Goal: Entertainment & Leisure: Consume media (video, audio)

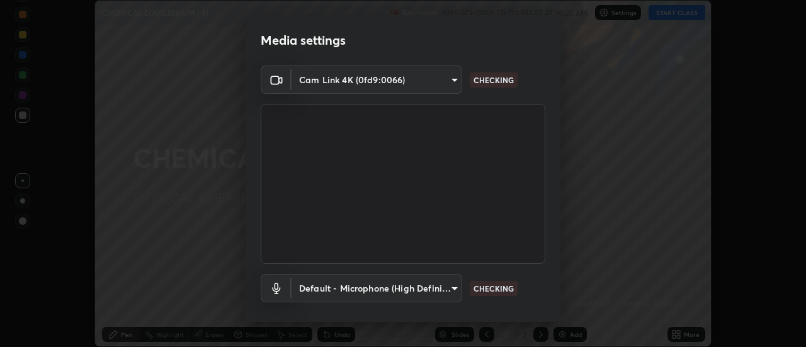
scroll to position [66, 0]
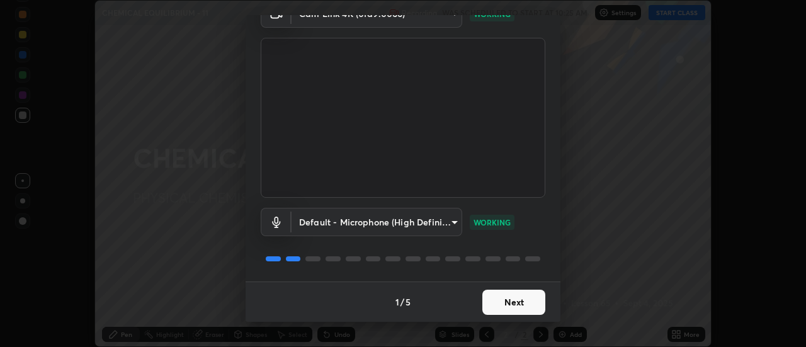
click at [511, 303] on button "Next" at bounding box center [513, 302] width 63 height 25
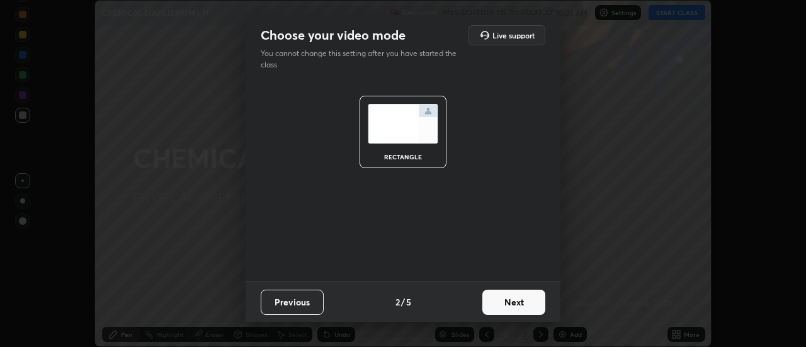
click at [521, 307] on button "Next" at bounding box center [513, 302] width 63 height 25
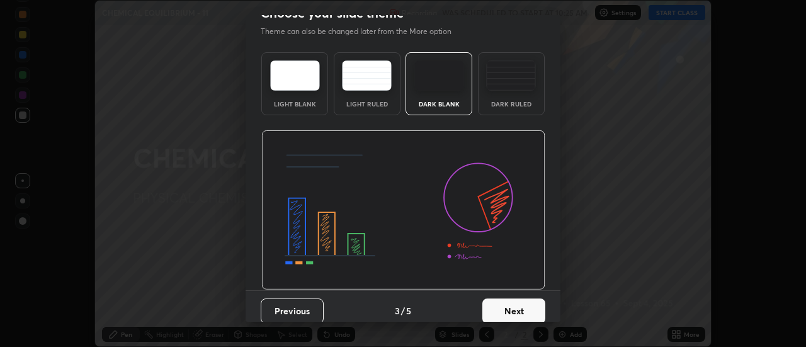
scroll to position [23, 0]
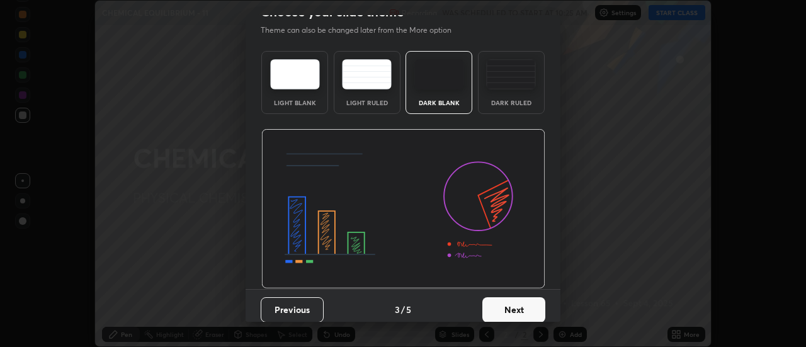
click at [520, 305] on button "Next" at bounding box center [513, 309] width 63 height 25
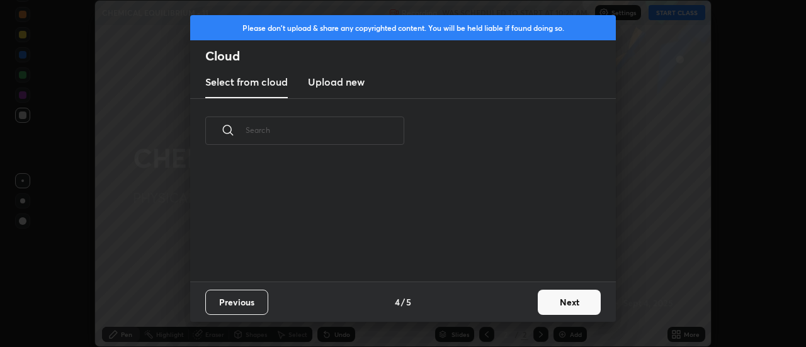
scroll to position [0, 0]
click at [550, 305] on button "Next" at bounding box center [569, 302] width 63 height 25
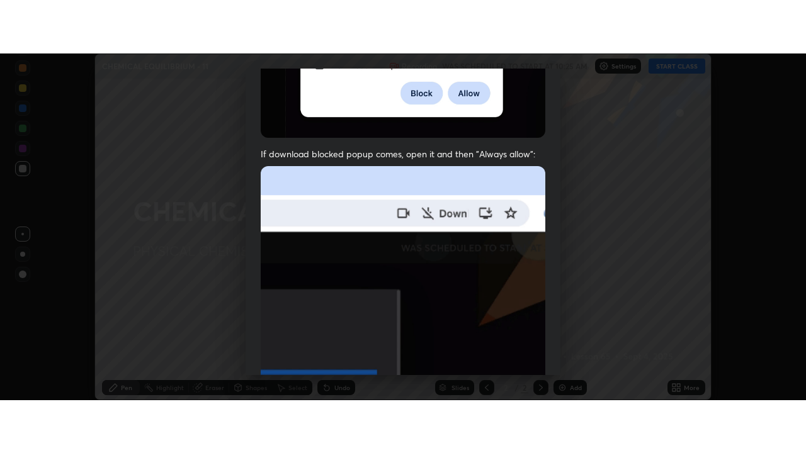
scroll to position [323, 0]
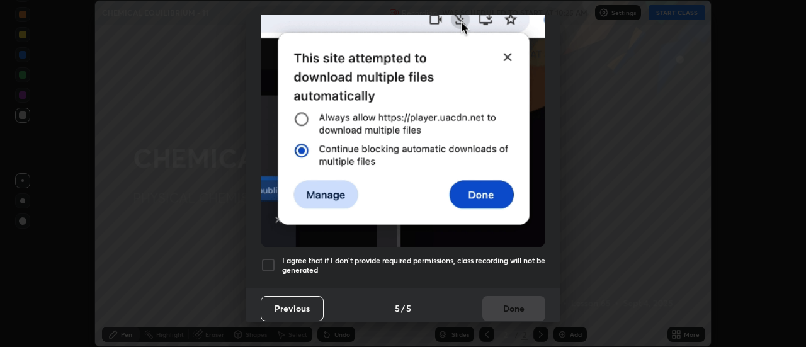
click at [489, 256] on h5 "I agree that if I don't provide required permissions, class recording will not …" at bounding box center [413, 266] width 263 height 20
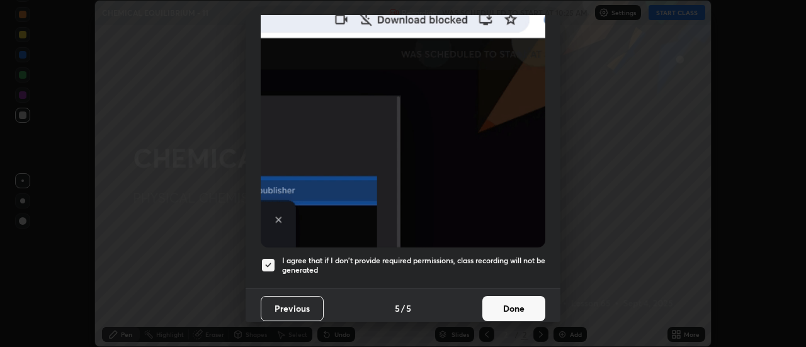
click at [508, 300] on button "Done" at bounding box center [513, 308] width 63 height 25
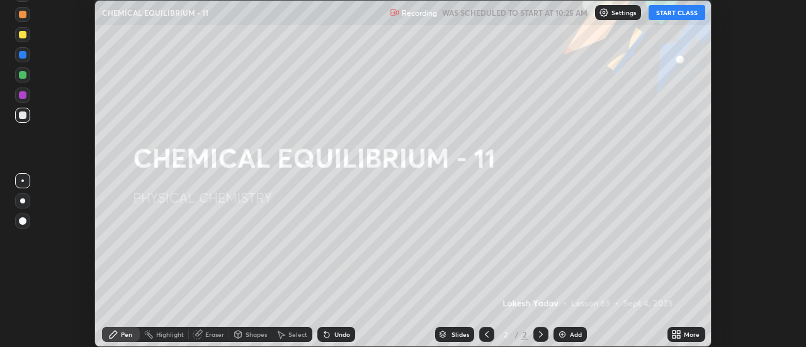
click at [671, 15] on button "START CLASS" at bounding box center [677, 12] width 57 height 15
click at [683, 332] on div "More" at bounding box center [686, 334] width 38 height 15
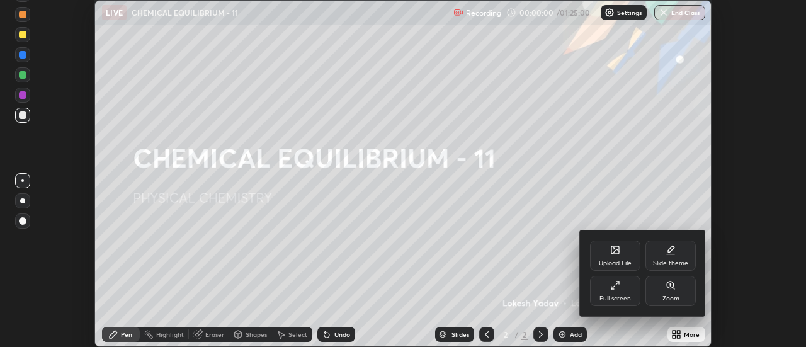
click at [621, 288] on div "Full screen" at bounding box center [615, 291] width 50 height 30
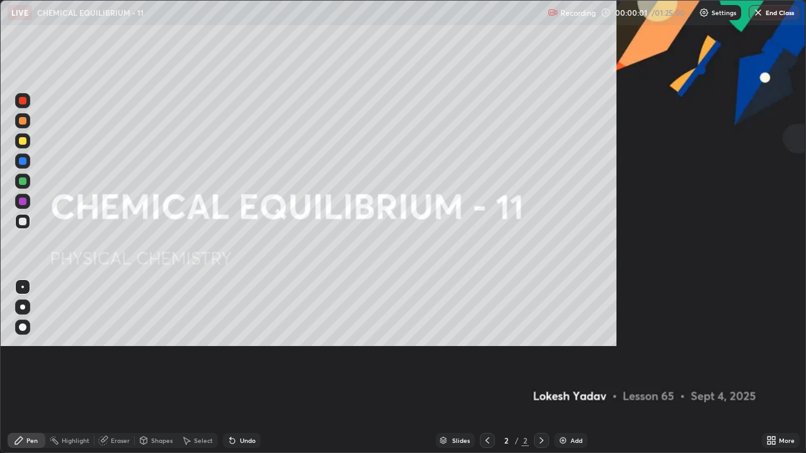
scroll to position [453, 806]
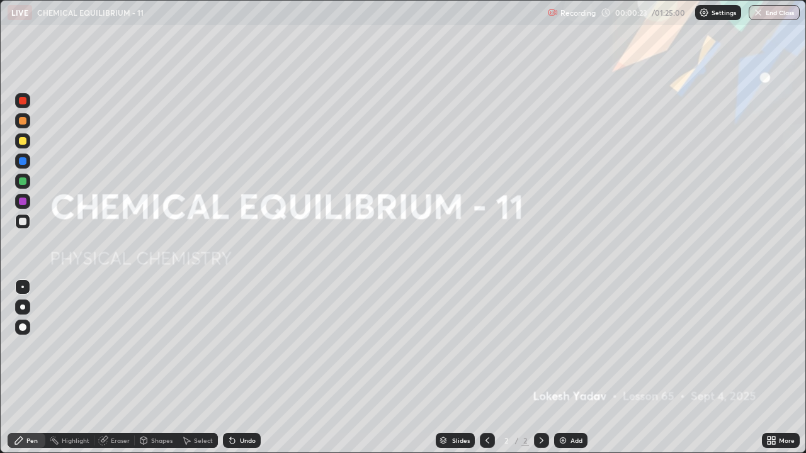
click at [565, 346] on img at bounding box center [563, 441] width 10 height 10
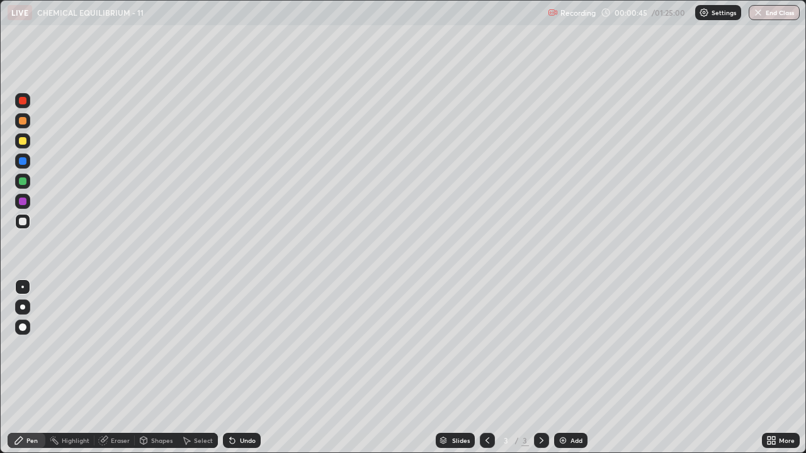
click at [23, 142] on div at bounding box center [23, 141] width 8 height 8
click at [20, 224] on div at bounding box center [23, 222] width 8 height 8
click at [25, 184] on div at bounding box center [23, 182] width 8 height 8
click at [21, 140] on div at bounding box center [23, 141] width 8 height 8
click at [250, 346] on div "Undo" at bounding box center [248, 441] width 16 height 6
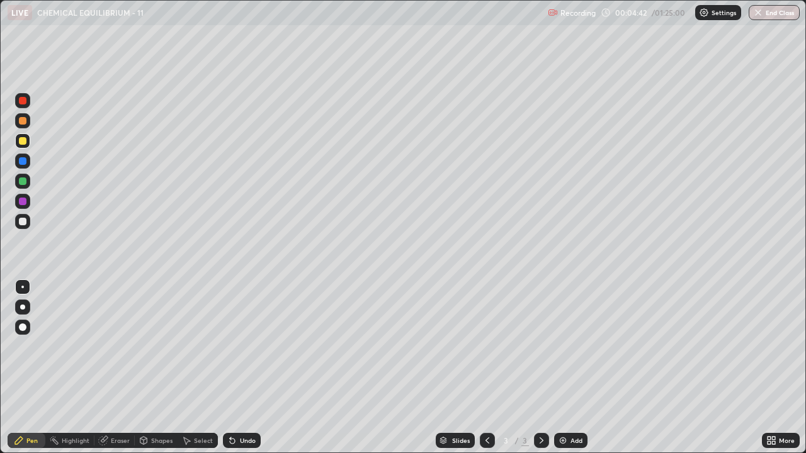
click at [250, 346] on div "Undo" at bounding box center [248, 441] width 16 height 6
click at [247, 346] on div "Undo" at bounding box center [248, 441] width 16 height 6
click at [244, 346] on div "Undo" at bounding box center [248, 441] width 16 height 6
click at [243, 346] on div "Undo" at bounding box center [248, 441] width 16 height 6
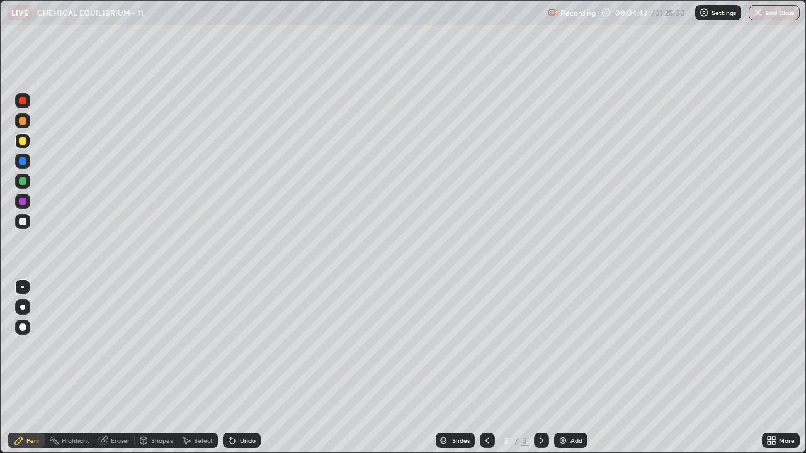
click at [239, 346] on div "Undo" at bounding box center [242, 440] width 38 height 15
click at [191, 346] on div "Select" at bounding box center [198, 440] width 40 height 15
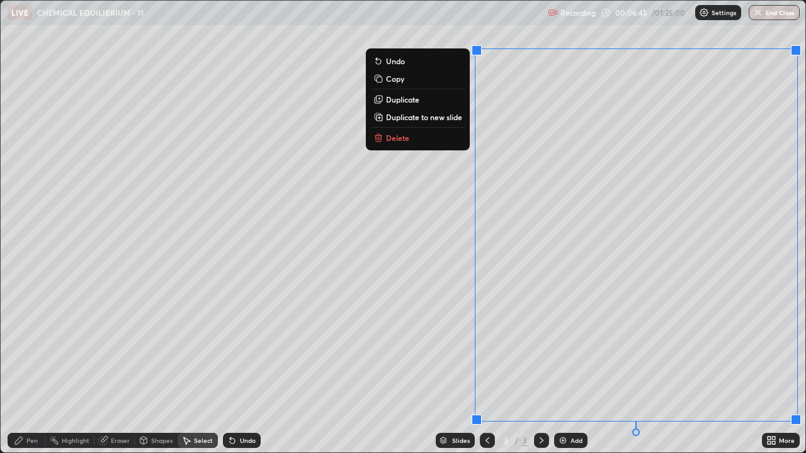
click at [453, 122] on p "Duplicate to new slide" at bounding box center [424, 117] width 76 height 10
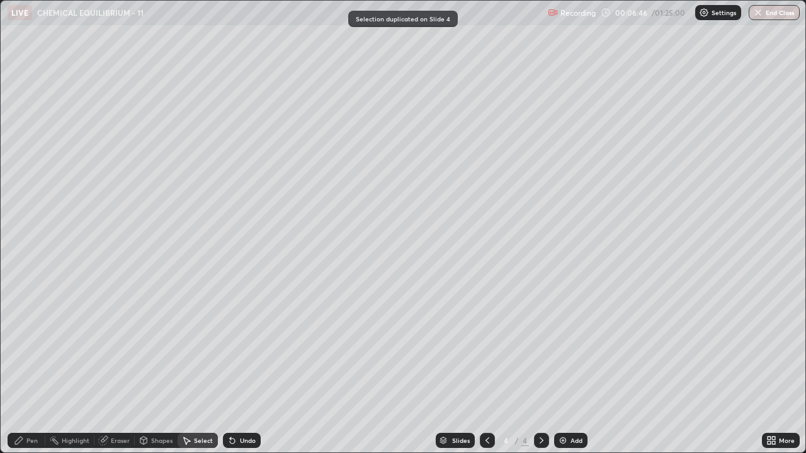
click at [30, 346] on div "Pen" at bounding box center [31, 441] width 11 height 6
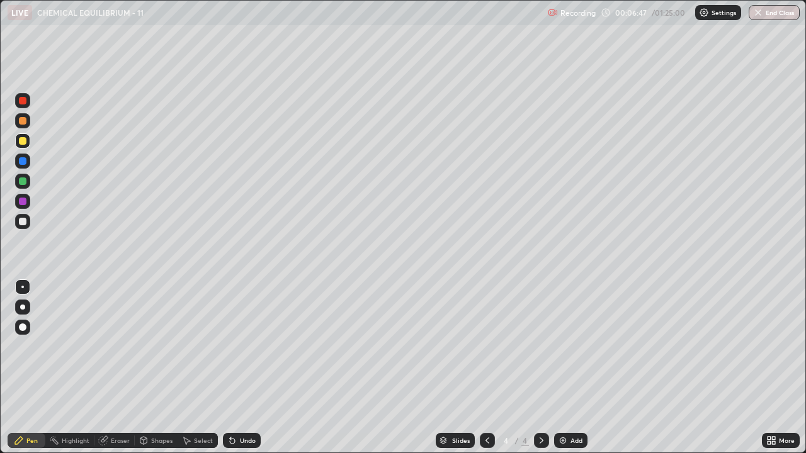
click at [24, 221] on div at bounding box center [23, 222] width 8 height 8
click at [23, 184] on div at bounding box center [23, 182] width 8 height 8
click at [198, 346] on div "Select" at bounding box center [203, 441] width 19 height 6
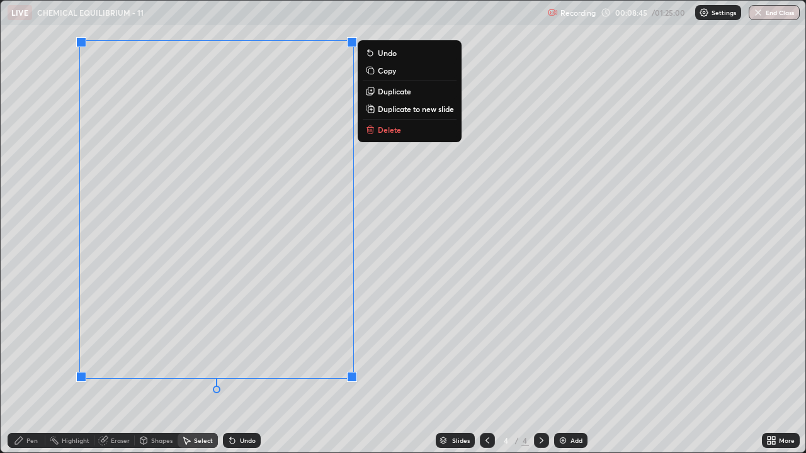
click at [397, 112] on p "Duplicate to new slide" at bounding box center [416, 109] width 76 height 10
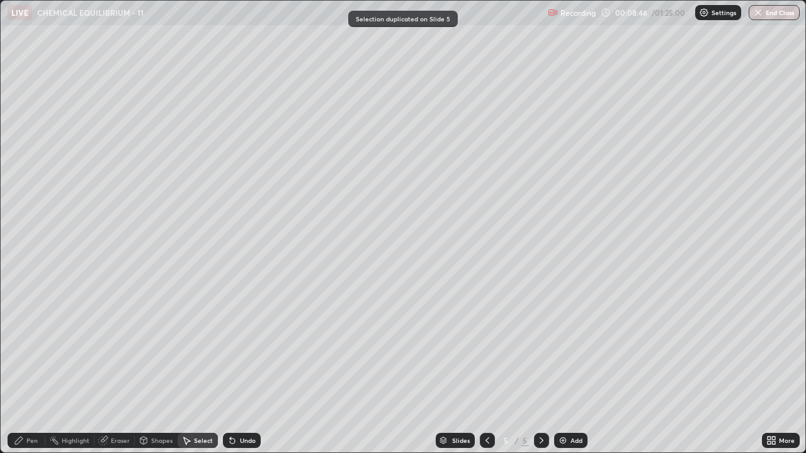
click at [29, 346] on div "Pen" at bounding box center [31, 441] width 11 height 6
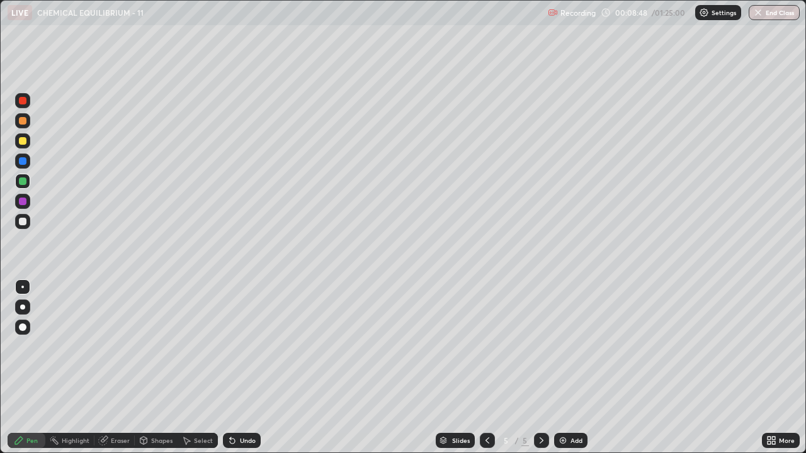
click at [25, 222] on div at bounding box center [23, 222] width 8 height 8
click at [560, 346] on img at bounding box center [563, 441] width 10 height 10
click at [21, 222] on div at bounding box center [23, 222] width 8 height 8
click at [23, 181] on div at bounding box center [23, 182] width 8 height 8
click at [21, 224] on div at bounding box center [23, 222] width 8 height 8
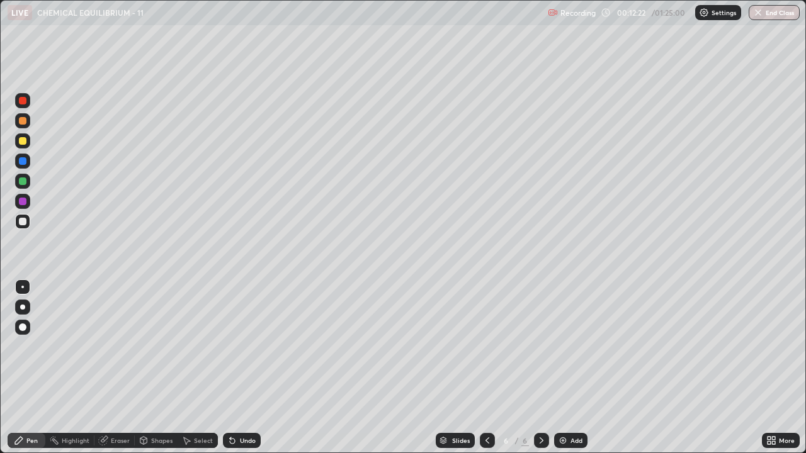
click at [234, 346] on icon at bounding box center [232, 441] width 10 height 10
click at [235, 346] on div "Undo" at bounding box center [242, 440] width 38 height 15
click at [230, 346] on icon at bounding box center [232, 441] width 5 height 5
click at [23, 204] on div at bounding box center [23, 202] width 8 height 8
click at [25, 221] on div at bounding box center [23, 222] width 8 height 8
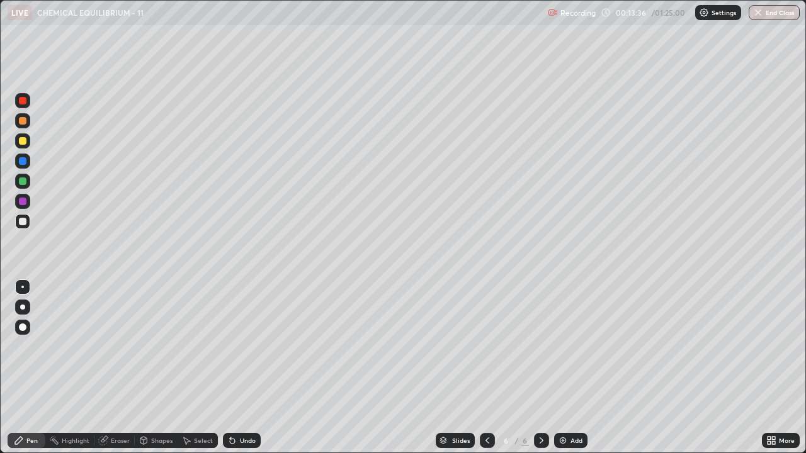
click at [26, 166] on div at bounding box center [22, 161] width 15 height 15
click at [25, 207] on div at bounding box center [22, 201] width 15 height 15
click at [29, 106] on div at bounding box center [22, 101] width 15 height 20
click at [25, 330] on div at bounding box center [22, 327] width 15 height 15
click at [23, 287] on div at bounding box center [22, 287] width 3 height 3
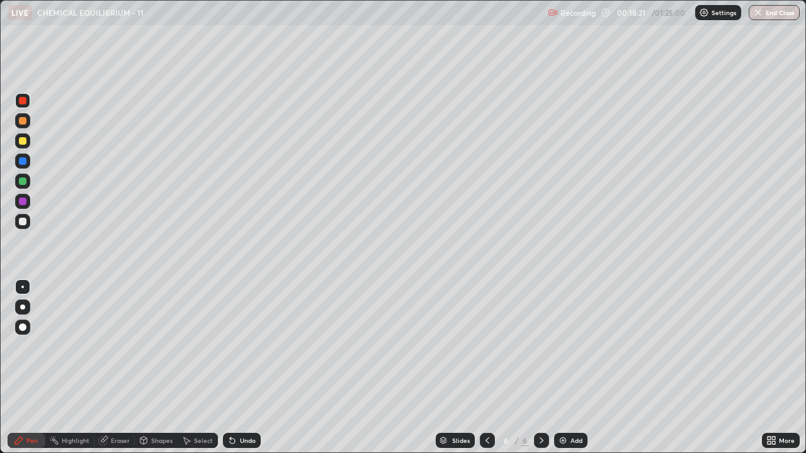
click at [20, 138] on div at bounding box center [23, 141] width 8 height 8
click at [23, 141] on div at bounding box center [23, 141] width 8 height 8
click at [562, 346] on img at bounding box center [563, 441] width 10 height 10
click at [20, 228] on div at bounding box center [22, 221] width 15 height 15
click at [25, 182] on div at bounding box center [23, 182] width 8 height 8
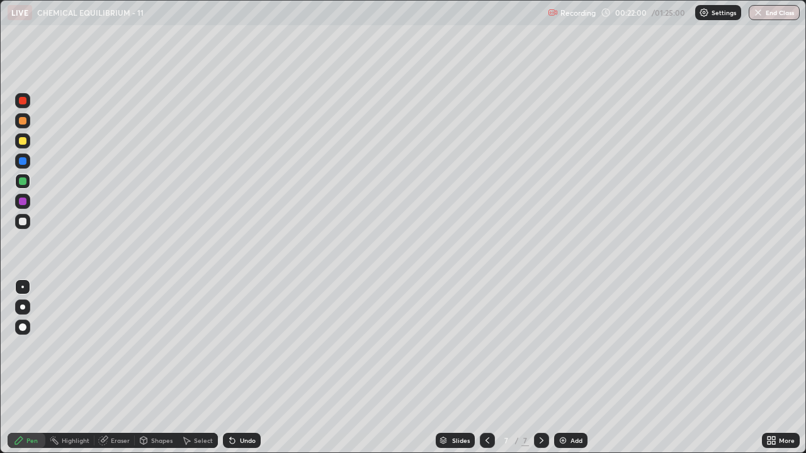
click at [21, 224] on div at bounding box center [23, 222] width 8 height 8
click at [21, 182] on div at bounding box center [23, 182] width 8 height 8
click at [25, 143] on div at bounding box center [23, 141] width 8 height 8
click at [27, 227] on div at bounding box center [22, 221] width 15 height 15
click at [23, 142] on div at bounding box center [23, 141] width 8 height 8
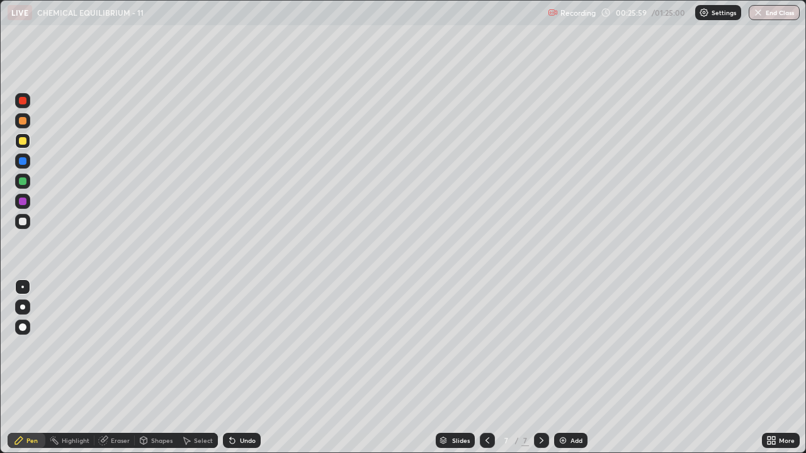
click at [247, 346] on div "Undo" at bounding box center [248, 441] width 16 height 6
click at [241, 346] on div "Undo" at bounding box center [242, 440] width 38 height 15
click at [251, 346] on div "Undo" at bounding box center [242, 440] width 38 height 15
click at [201, 346] on div "Select" at bounding box center [203, 441] width 19 height 6
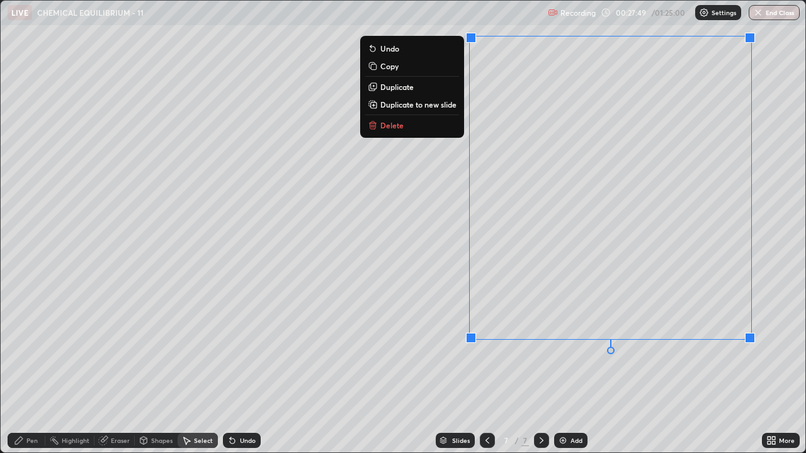
click at [451, 108] on p "Duplicate to new slide" at bounding box center [418, 104] width 76 height 10
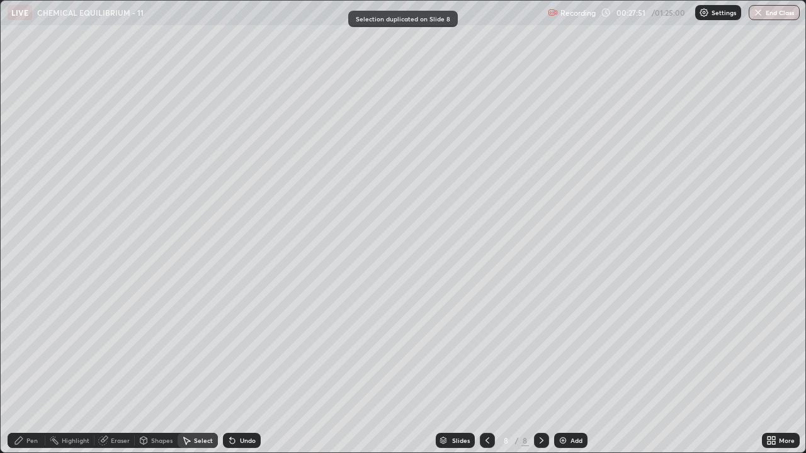
click at [28, 346] on div "Pen" at bounding box center [27, 440] width 38 height 15
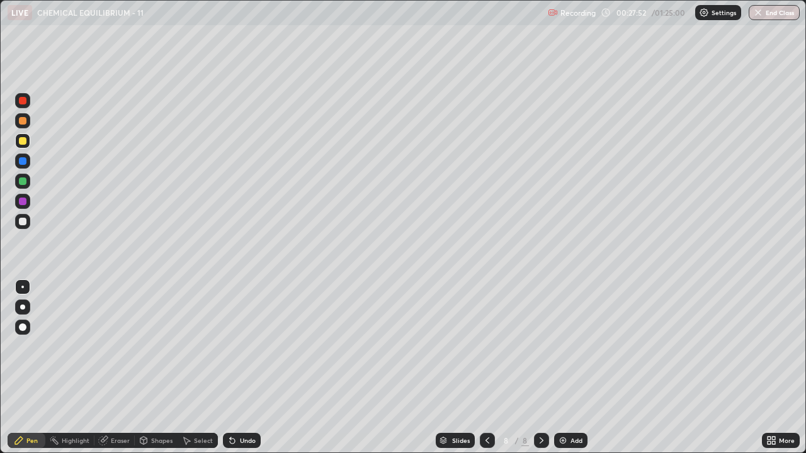
click at [24, 225] on div at bounding box center [23, 222] width 8 height 8
click at [25, 188] on div at bounding box center [22, 181] width 15 height 15
click at [23, 224] on div at bounding box center [23, 222] width 8 height 8
click at [234, 346] on icon at bounding box center [232, 441] width 10 height 10
click at [235, 346] on div "Undo" at bounding box center [242, 440] width 38 height 15
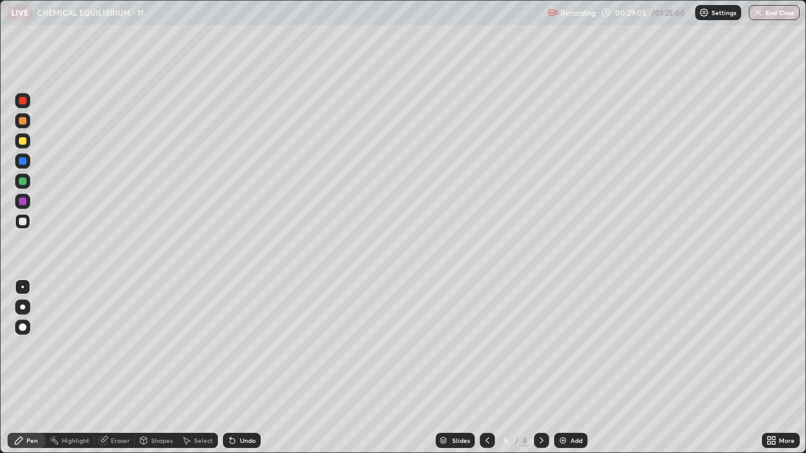
click at [21, 161] on div at bounding box center [23, 161] width 8 height 8
click at [23, 222] on div at bounding box center [23, 222] width 8 height 8
click at [232, 346] on icon at bounding box center [232, 441] width 5 height 5
click at [23, 183] on div at bounding box center [23, 182] width 8 height 8
click at [21, 227] on div at bounding box center [22, 221] width 15 height 15
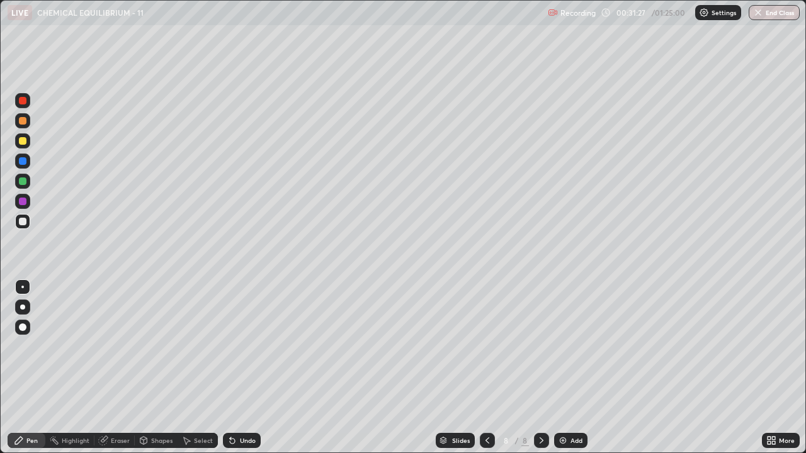
click at [21, 204] on div at bounding box center [23, 202] width 8 height 8
click at [20, 139] on div at bounding box center [23, 141] width 8 height 8
click at [199, 346] on div "Select" at bounding box center [203, 441] width 19 height 6
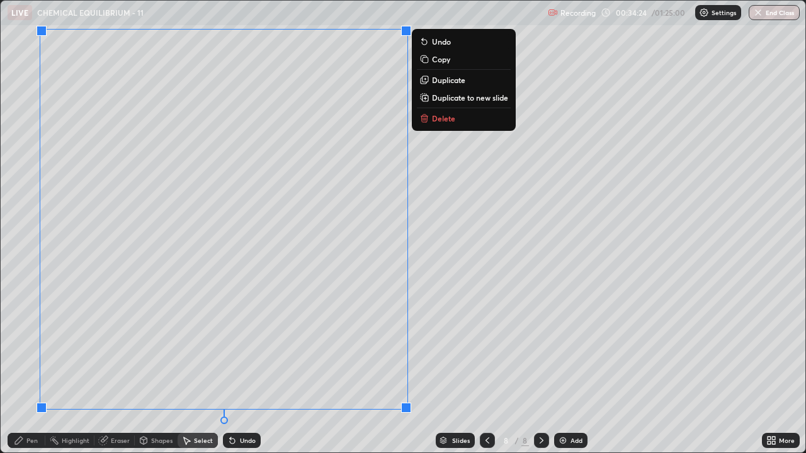
click at [444, 98] on p "Duplicate to new slide" at bounding box center [470, 98] width 76 height 10
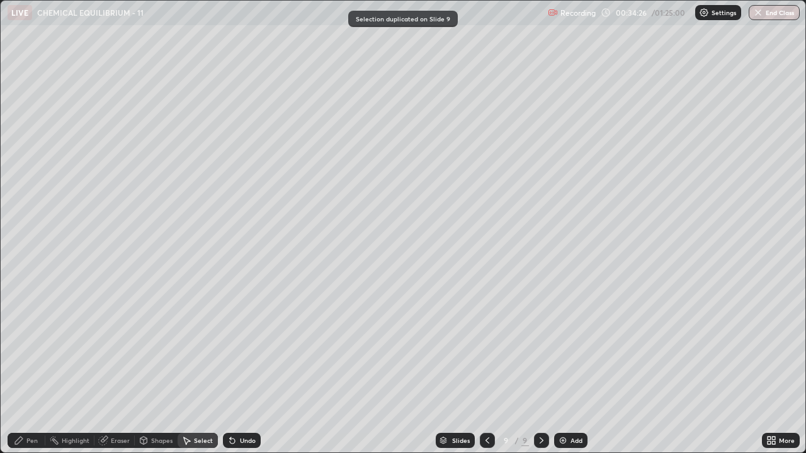
click at [33, 346] on div "Pen" at bounding box center [31, 441] width 11 height 6
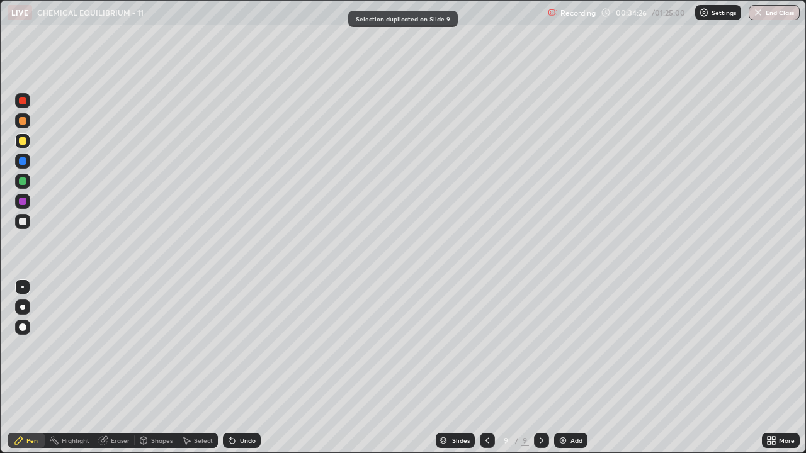
click at [21, 221] on div at bounding box center [23, 222] width 8 height 8
click at [23, 180] on div at bounding box center [23, 182] width 8 height 8
click at [23, 222] on div at bounding box center [23, 222] width 8 height 8
click at [195, 346] on div "Select" at bounding box center [203, 441] width 19 height 6
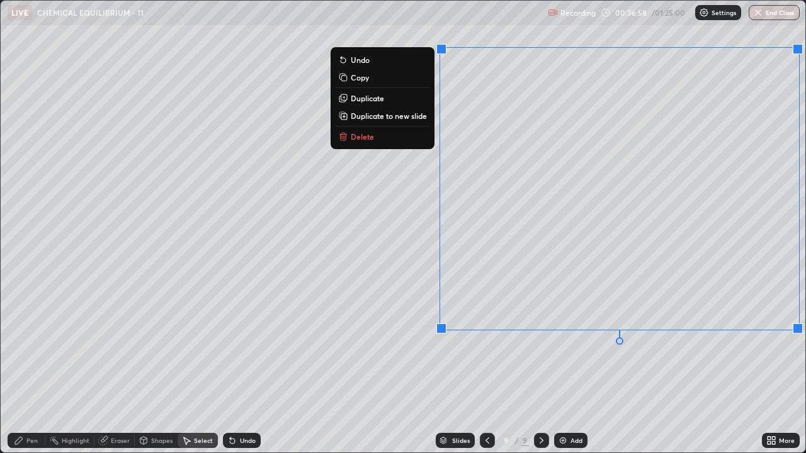
click at [420, 122] on button "Duplicate to new slide" at bounding box center [383, 115] width 94 height 15
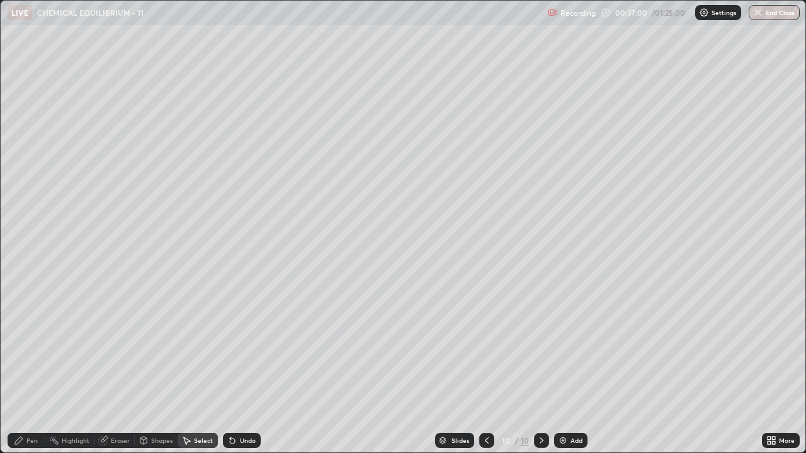
click at [26, 346] on div "Pen" at bounding box center [27, 440] width 38 height 15
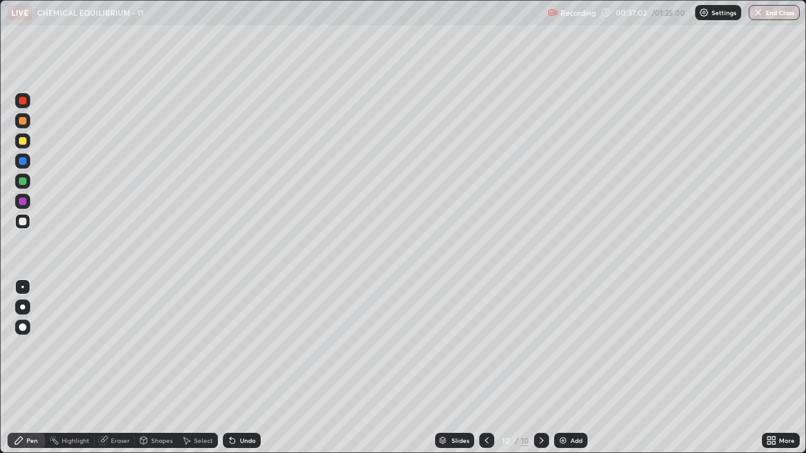
click at [21, 142] on div at bounding box center [23, 141] width 8 height 8
click at [24, 225] on div at bounding box center [23, 222] width 8 height 8
click at [25, 184] on div at bounding box center [23, 182] width 8 height 8
click at [23, 226] on div at bounding box center [22, 221] width 15 height 15
click at [190, 346] on icon at bounding box center [186, 441] width 10 height 10
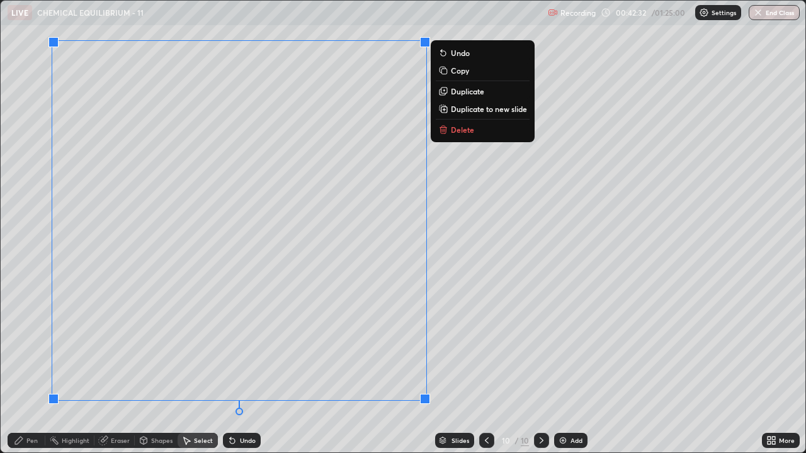
click at [457, 111] on p "Duplicate to new slide" at bounding box center [489, 109] width 76 height 10
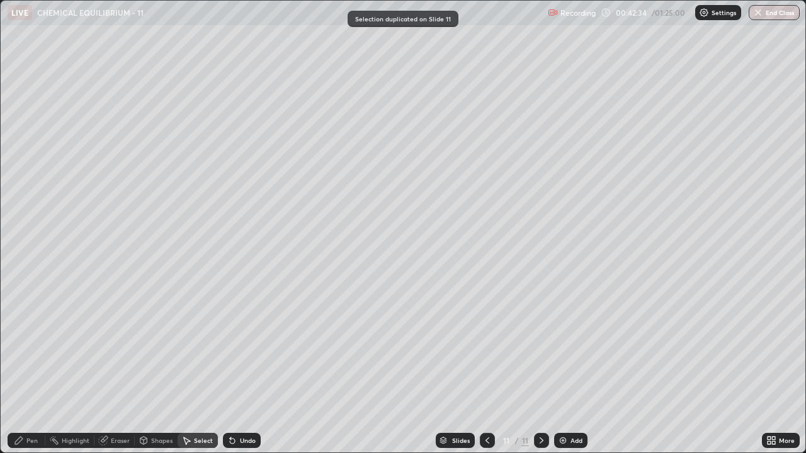
click at [29, 346] on div "Pen" at bounding box center [31, 441] width 11 height 6
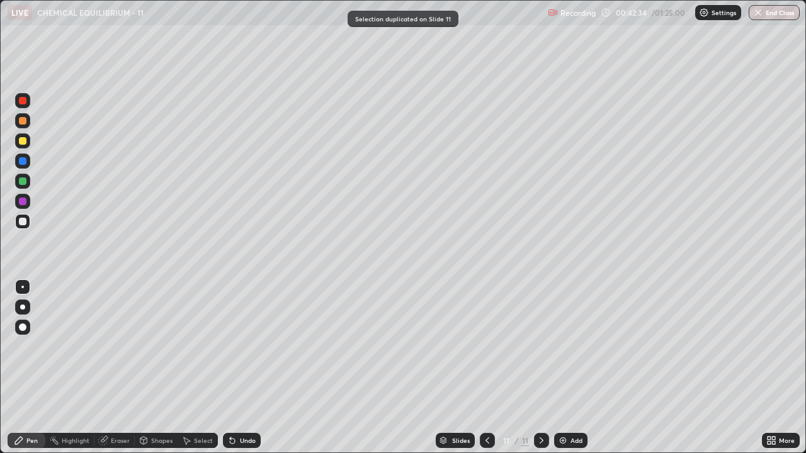
click at [25, 144] on div at bounding box center [22, 140] width 15 height 15
click at [250, 346] on div "Undo" at bounding box center [242, 440] width 38 height 15
click at [23, 186] on div at bounding box center [22, 181] width 15 height 15
click at [20, 200] on div at bounding box center [23, 202] width 8 height 8
click at [242, 346] on div "Undo" at bounding box center [242, 440] width 38 height 15
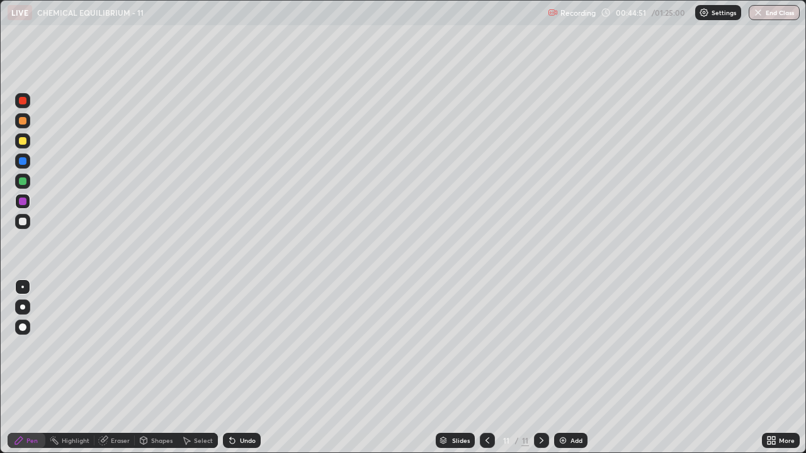
click at [23, 144] on div at bounding box center [23, 141] width 8 height 8
click at [197, 346] on div "Select" at bounding box center [198, 440] width 40 height 15
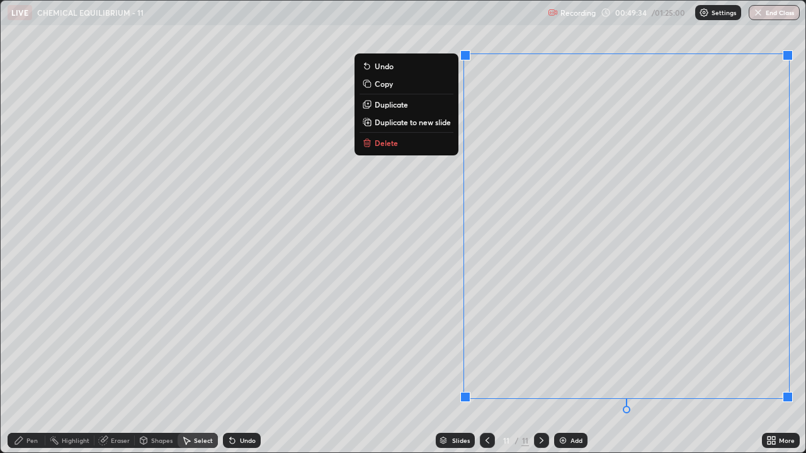
click at [439, 122] on p "Duplicate to new slide" at bounding box center [413, 122] width 76 height 10
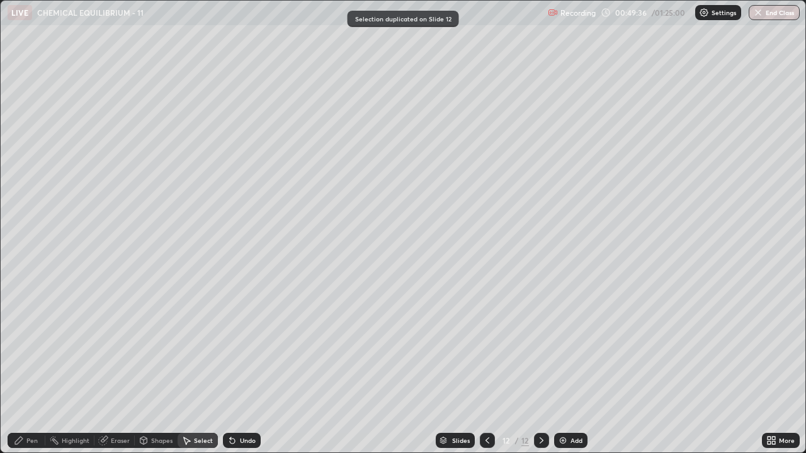
click at [25, 346] on div "Pen" at bounding box center [27, 440] width 38 height 15
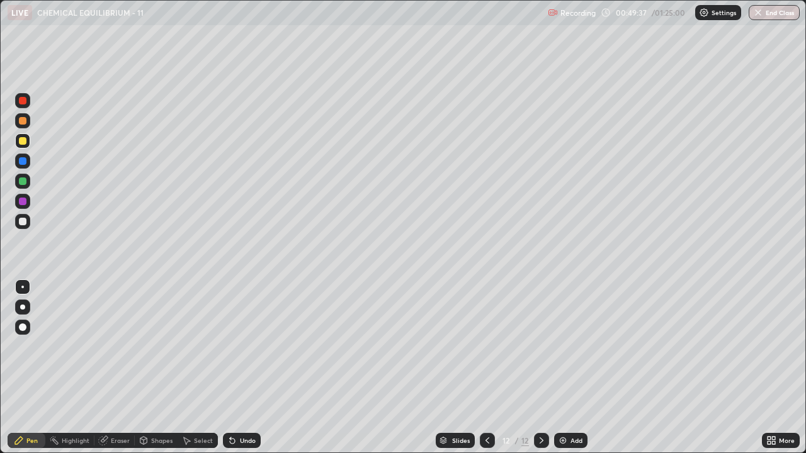
click at [21, 222] on div at bounding box center [23, 222] width 8 height 8
click at [21, 181] on div at bounding box center [23, 182] width 8 height 8
click at [244, 346] on div "Undo" at bounding box center [248, 441] width 16 height 6
click at [21, 221] on div at bounding box center [23, 222] width 8 height 8
click at [23, 186] on div at bounding box center [22, 181] width 15 height 15
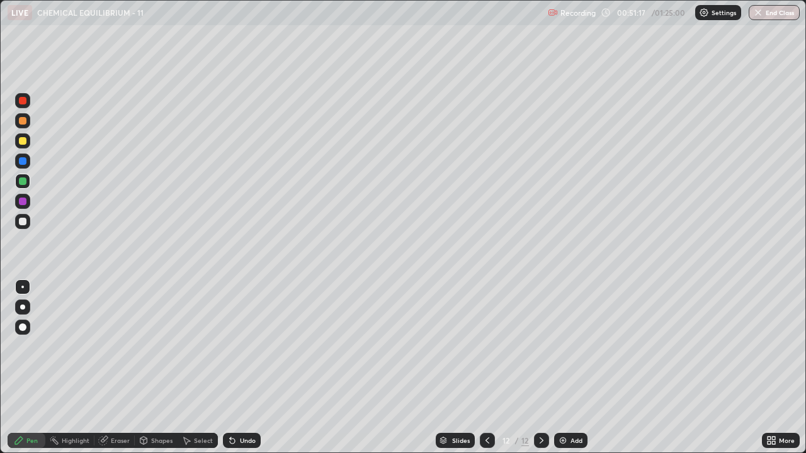
click at [24, 163] on div at bounding box center [23, 161] width 8 height 8
click at [21, 224] on div at bounding box center [23, 222] width 8 height 8
click at [22, 183] on div at bounding box center [23, 182] width 8 height 8
click at [20, 221] on div at bounding box center [23, 222] width 8 height 8
click at [108, 346] on div "Eraser" at bounding box center [114, 440] width 40 height 15
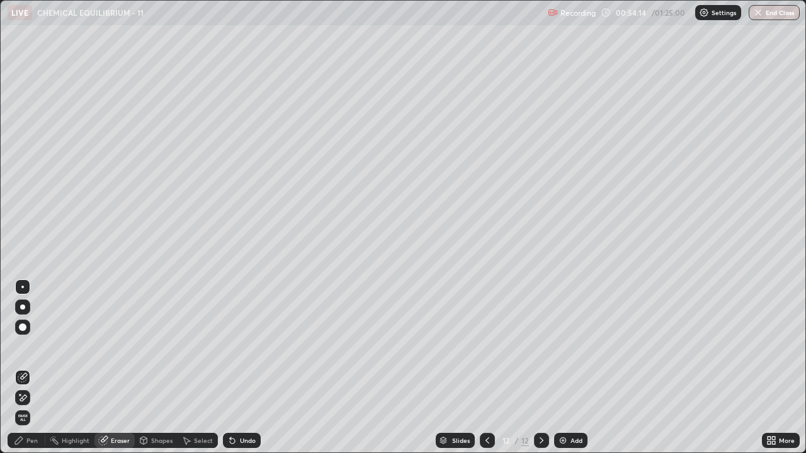
click at [31, 346] on div "Pen" at bounding box center [31, 441] width 11 height 6
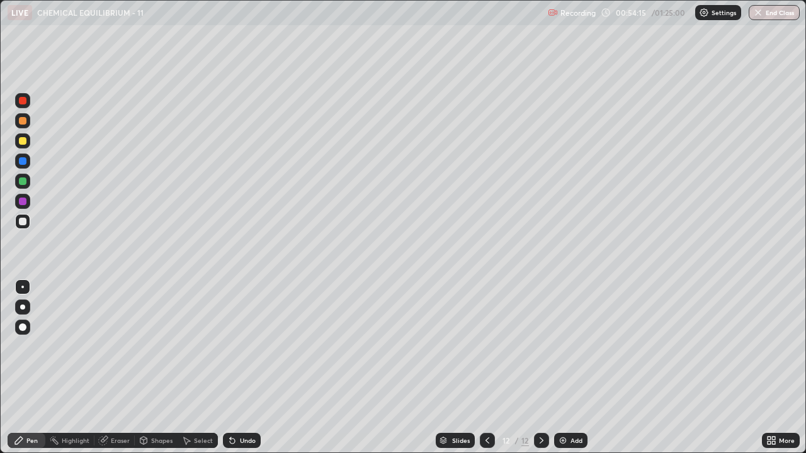
click at [25, 141] on div at bounding box center [23, 141] width 8 height 8
click at [200, 346] on div "Select" at bounding box center [203, 441] width 19 height 6
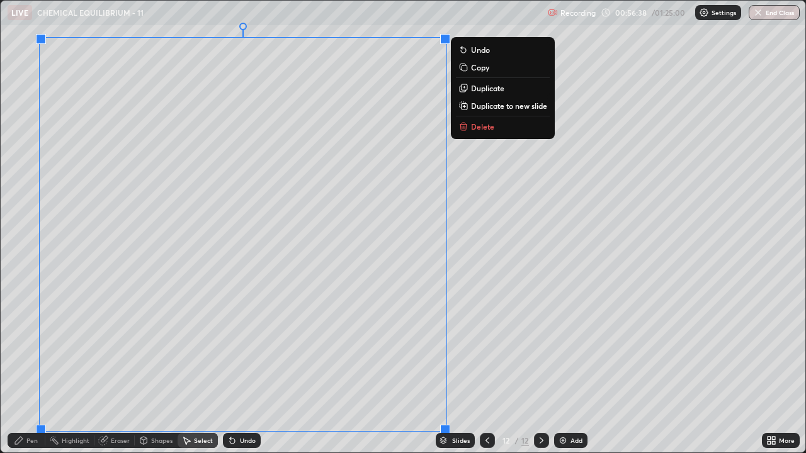
click at [483, 106] on p "Duplicate to new slide" at bounding box center [509, 106] width 76 height 10
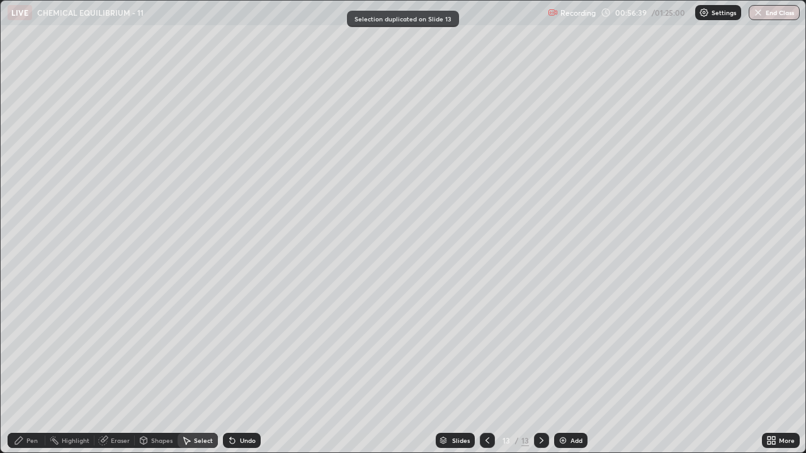
click at [29, 346] on div "Pen" at bounding box center [31, 441] width 11 height 6
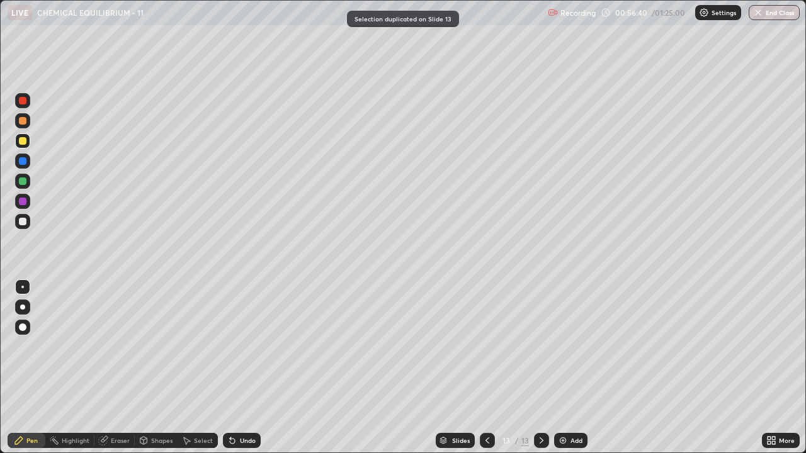
click at [21, 146] on div at bounding box center [22, 140] width 15 height 15
click at [241, 346] on div "Undo" at bounding box center [248, 441] width 16 height 6
click at [244, 346] on div "Undo" at bounding box center [242, 440] width 38 height 15
click at [201, 346] on div "Select" at bounding box center [203, 441] width 19 height 6
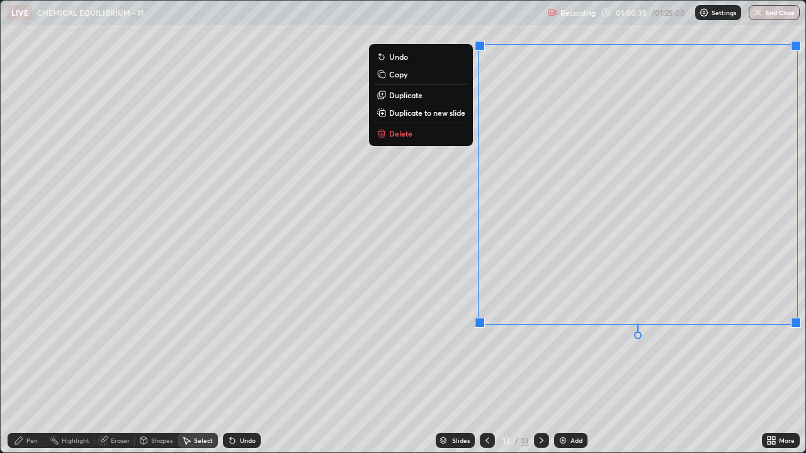
click at [458, 113] on p "Duplicate to new slide" at bounding box center [427, 113] width 76 height 10
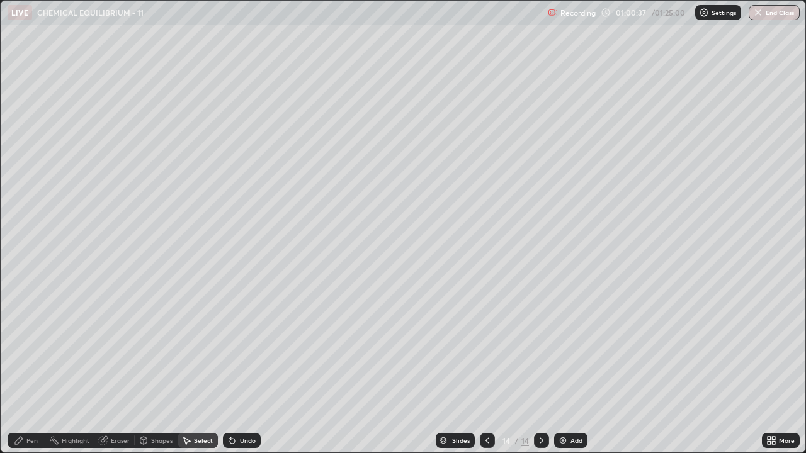
click at [21, 346] on icon at bounding box center [19, 441] width 8 height 8
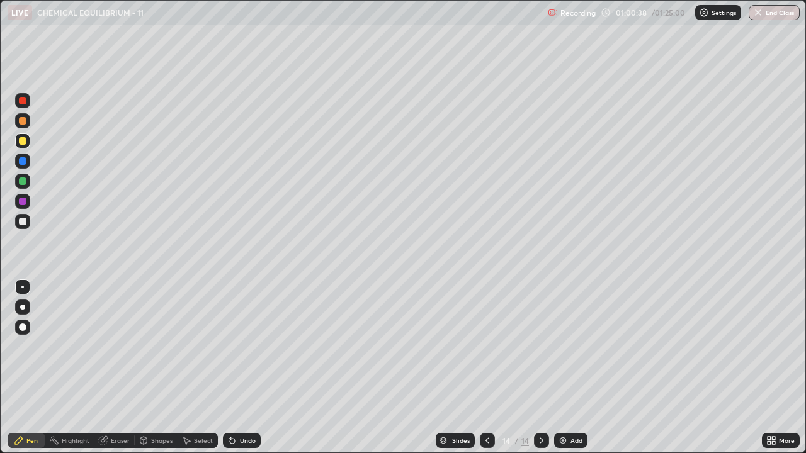
click at [23, 221] on div at bounding box center [23, 222] width 8 height 8
click at [236, 346] on div "Undo" at bounding box center [242, 440] width 38 height 15
click at [25, 181] on div at bounding box center [23, 182] width 8 height 8
click at [23, 222] on div at bounding box center [23, 222] width 8 height 8
click at [246, 346] on div "Undo" at bounding box center [248, 441] width 16 height 6
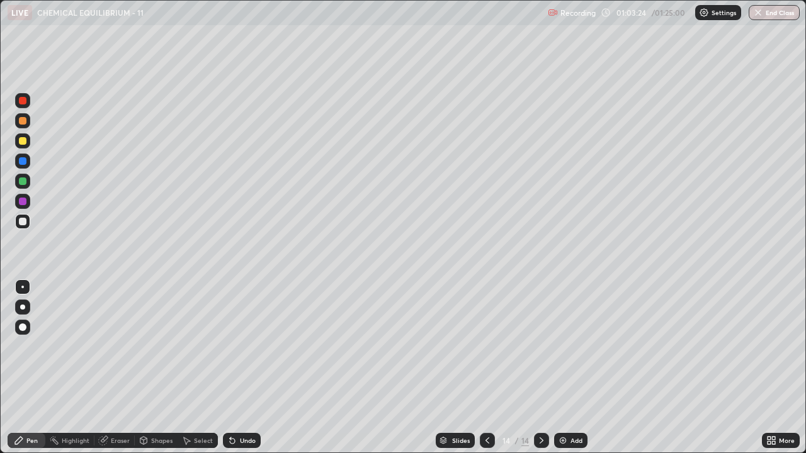
click at [242, 346] on div "Undo" at bounding box center [248, 441] width 16 height 6
click at [244, 346] on div "Undo" at bounding box center [248, 441] width 16 height 6
click at [29, 184] on div at bounding box center [22, 181] width 15 height 15
click at [22, 162] on div at bounding box center [23, 161] width 8 height 8
click at [203, 346] on div "Select" at bounding box center [203, 441] width 19 height 6
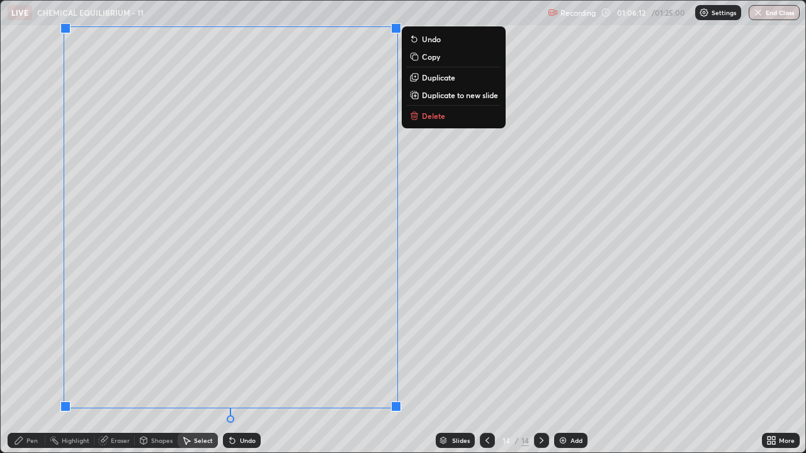
click at [440, 96] on p "Duplicate to new slide" at bounding box center [460, 95] width 76 height 10
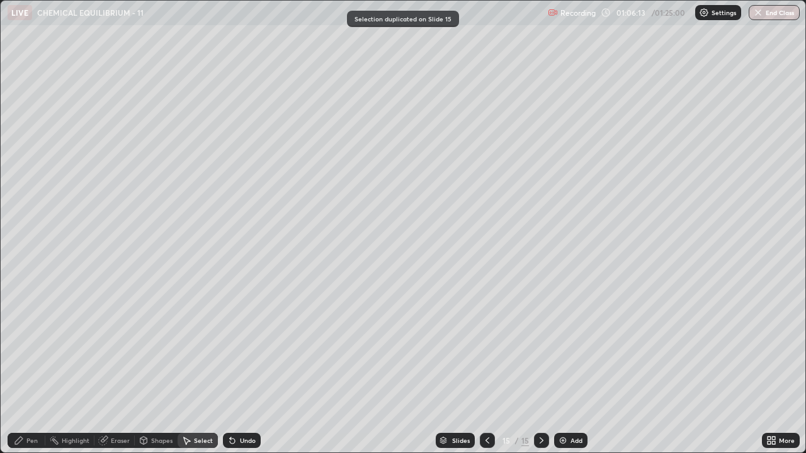
click at [27, 346] on div "Pen" at bounding box center [27, 440] width 38 height 15
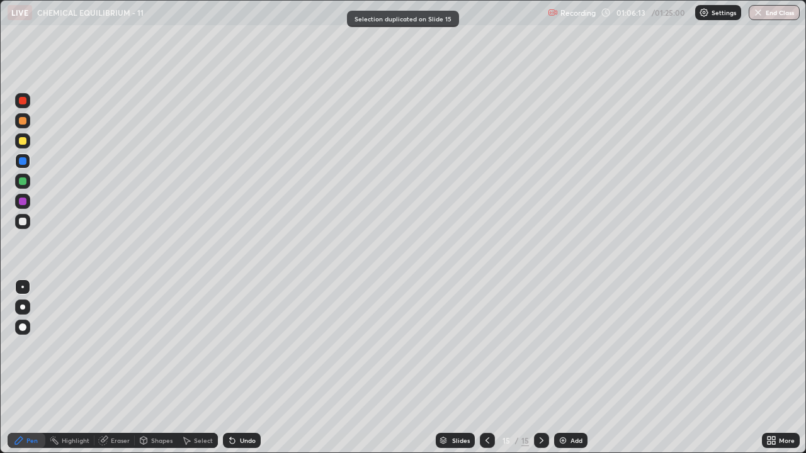
click at [17, 223] on div at bounding box center [22, 221] width 15 height 15
click at [28, 144] on div at bounding box center [22, 140] width 15 height 15
click at [21, 160] on div at bounding box center [23, 161] width 8 height 8
click at [19, 180] on div at bounding box center [23, 182] width 8 height 8
click at [20, 207] on div at bounding box center [22, 201] width 15 height 15
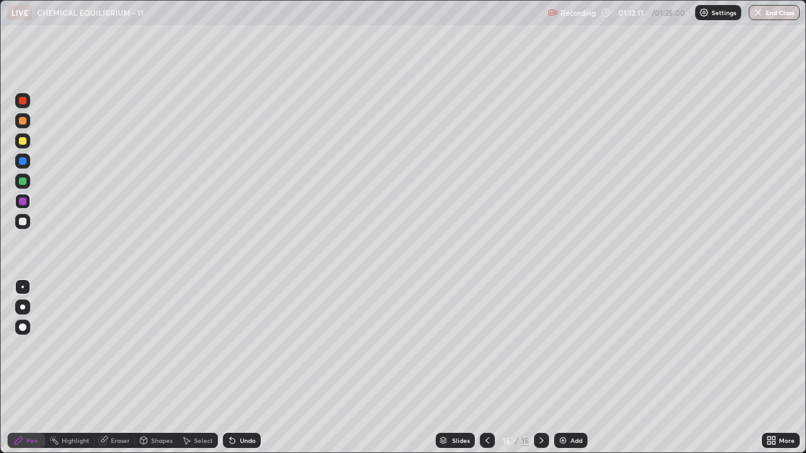
click at [192, 346] on div "Select" at bounding box center [198, 440] width 40 height 15
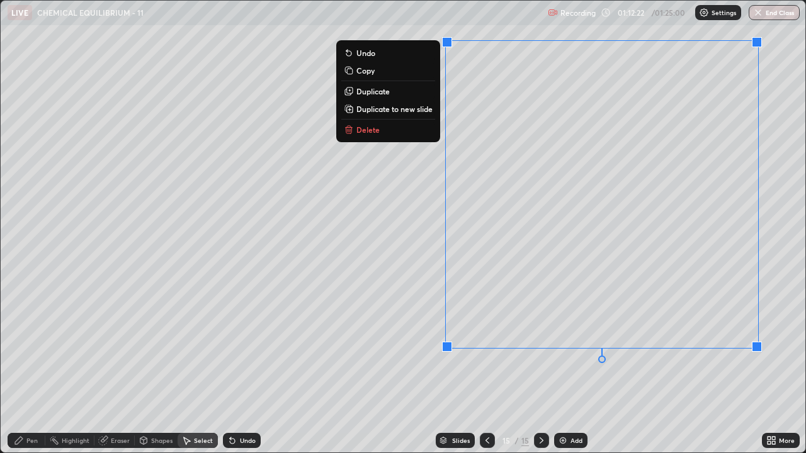
click at [429, 111] on p "Duplicate to new slide" at bounding box center [394, 109] width 76 height 10
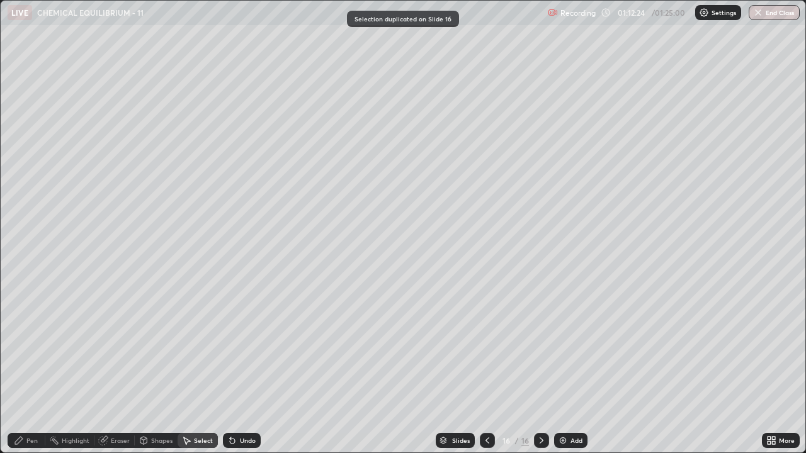
click at [26, 346] on div "Pen" at bounding box center [31, 441] width 11 height 6
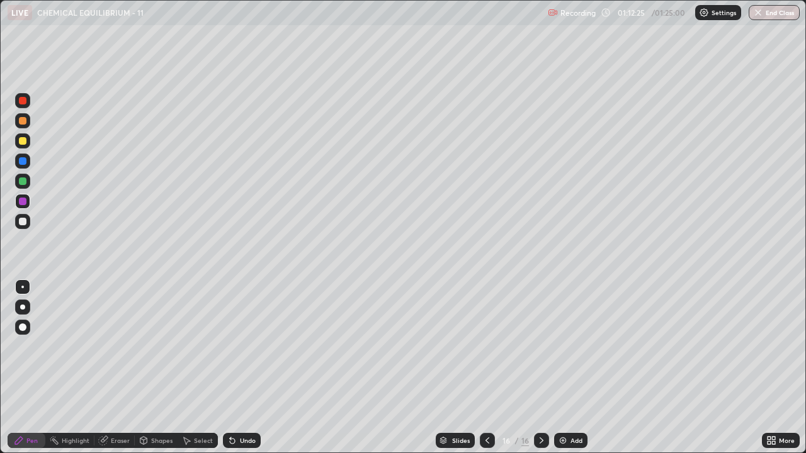
click at [23, 144] on div at bounding box center [23, 141] width 8 height 8
click at [202, 346] on div "Select" at bounding box center [203, 441] width 19 height 6
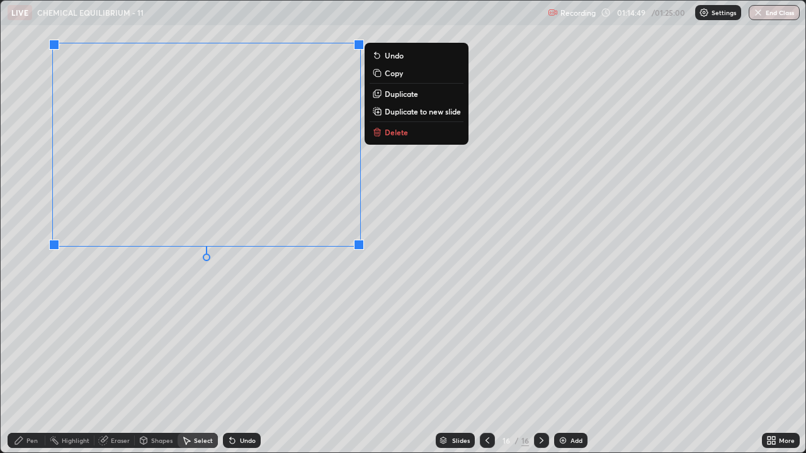
click at [398, 115] on p "Duplicate to new slide" at bounding box center [423, 111] width 76 height 10
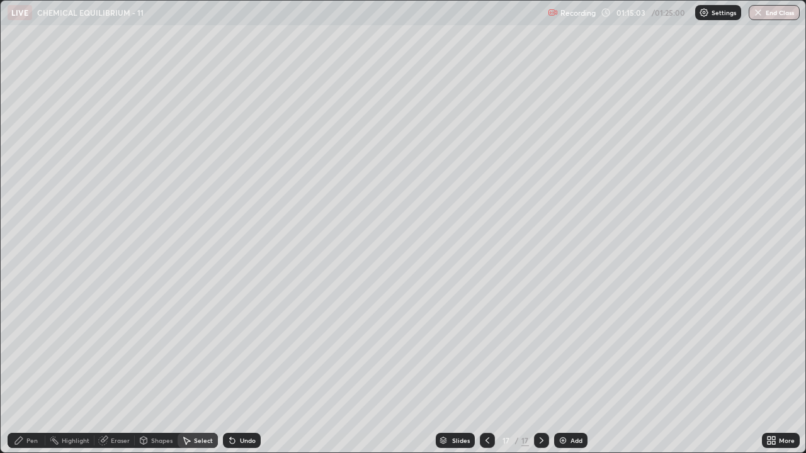
click at [30, 346] on div "Pen" at bounding box center [27, 440] width 38 height 15
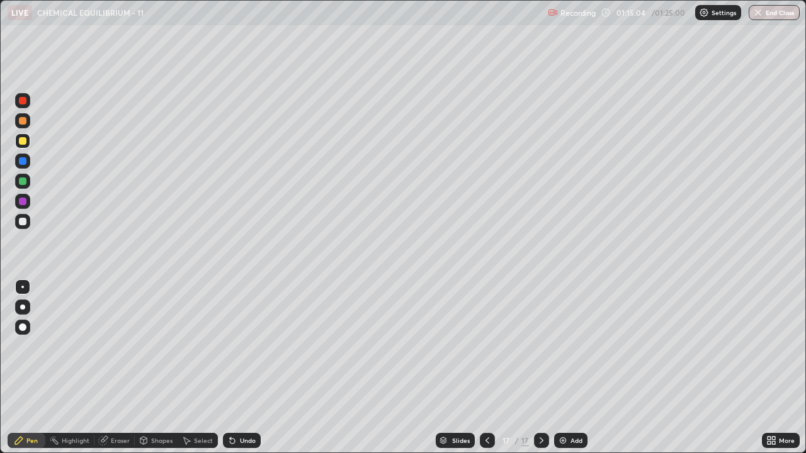
click at [28, 224] on div at bounding box center [22, 221] width 15 height 15
click at [24, 184] on div at bounding box center [23, 182] width 8 height 8
click at [25, 221] on div at bounding box center [23, 222] width 8 height 8
click at [240, 346] on div "Undo" at bounding box center [248, 441] width 16 height 6
click at [26, 141] on div at bounding box center [23, 141] width 8 height 8
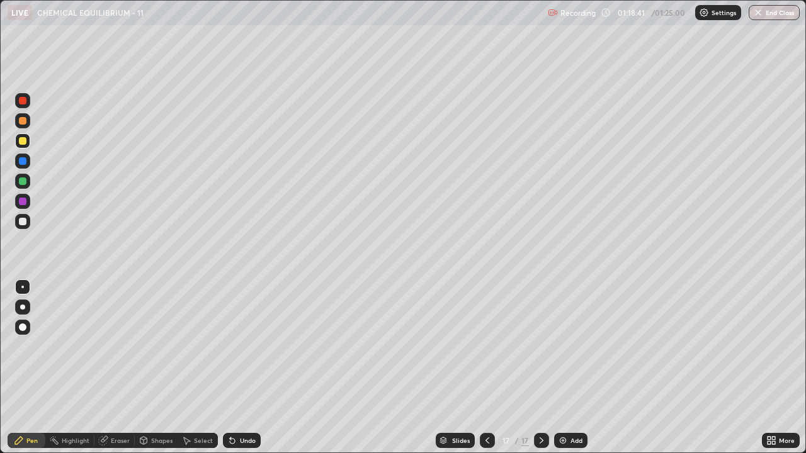
click at [242, 346] on div "Undo" at bounding box center [248, 441] width 16 height 6
click at [22, 103] on div at bounding box center [23, 101] width 8 height 8
click at [20, 324] on div at bounding box center [22, 327] width 15 height 15
click at [755, 13] on img "button" at bounding box center [759, 13] width 10 height 10
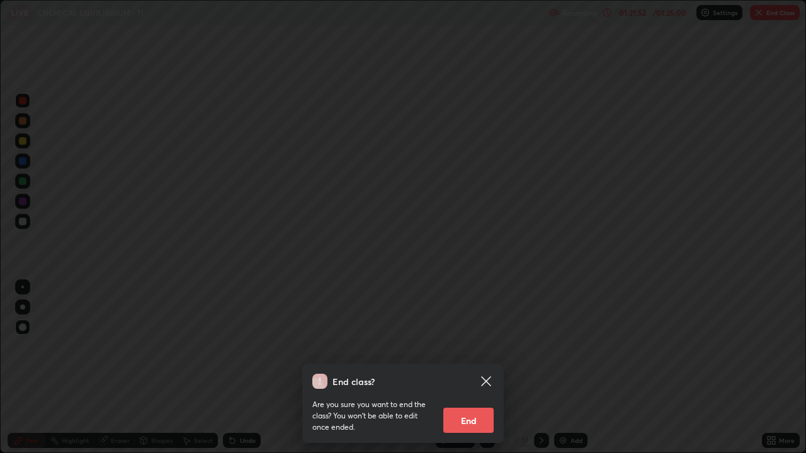
click at [472, 346] on button "End" at bounding box center [468, 420] width 50 height 25
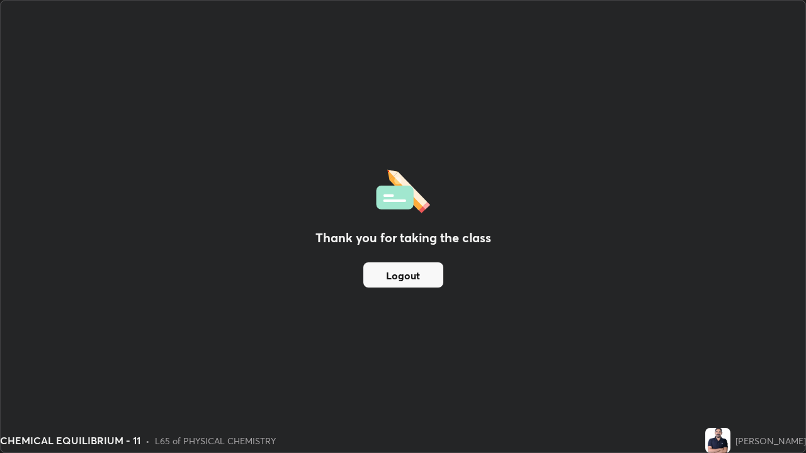
click at [417, 276] on button "Logout" at bounding box center [403, 275] width 80 height 25
click at [421, 273] on button "Logout" at bounding box center [403, 275] width 80 height 25
